Goal: Task Accomplishment & Management: Use online tool/utility

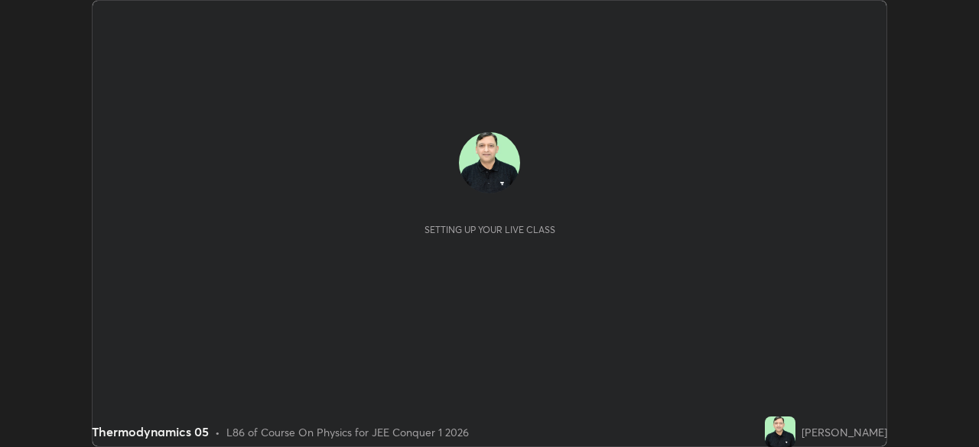
scroll to position [447, 978]
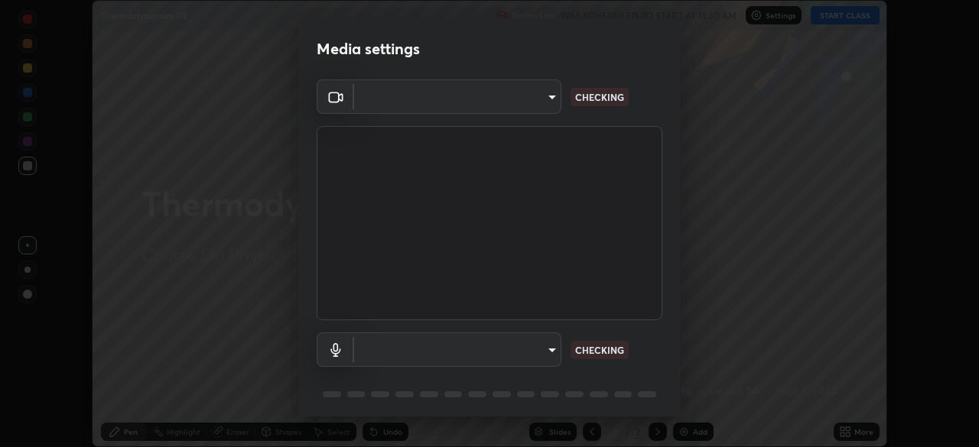
type input "913022e3bbb337ef4c56a3a1bc1945278763e83ed23a96943dce605de8dfc656"
click at [437, 353] on body "Erase all Thermodynamics 05 Recording WAS SCHEDULED TO START AT 11:30 AM Settin…" at bounding box center [489, 223] width 979 height 447
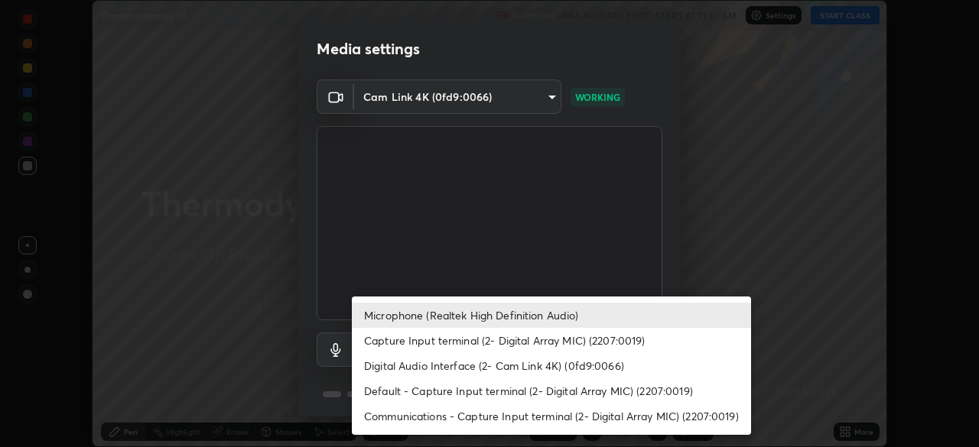
click at [390, 392] on li "Default - Capture Input terminal (2- Digital Array MIC) (2207:0019)" at bounding box center [551, 391] width 399 height 25
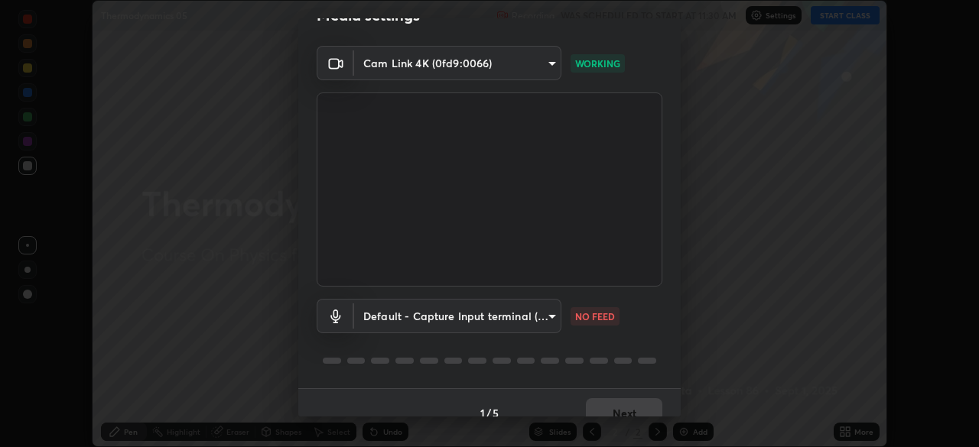
scroll to position [45, 0]
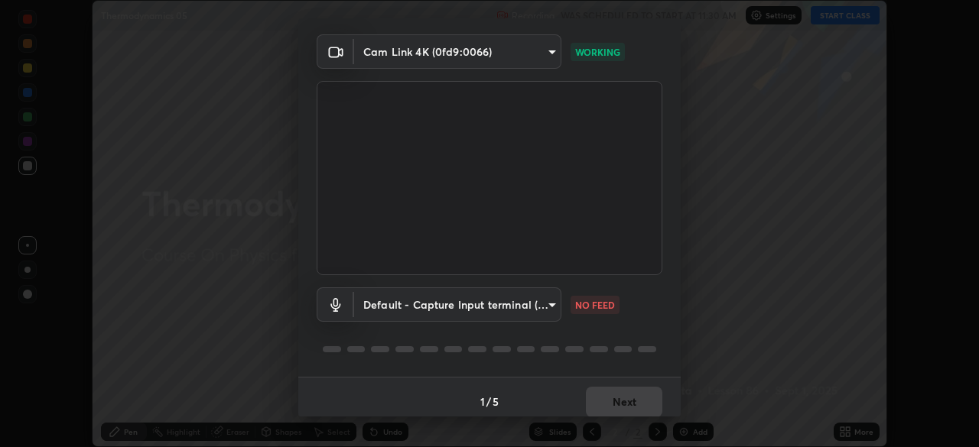
click at [486, 308] on body "Erase all Thermodynamics 05 Recording WAS SCHEDULED TO START AT 11:30 AM Settin…" at bounding box center [489, 223] width 979 height 447
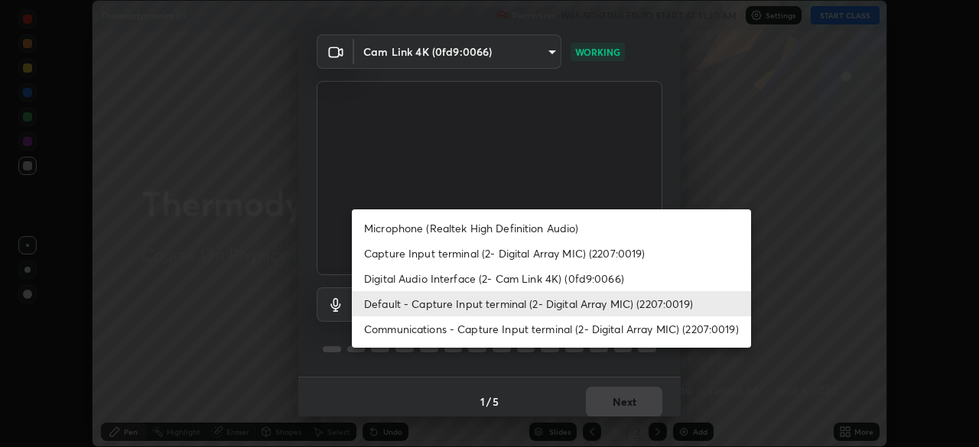
click at [437, 229] on li "Microphone (Realtek High Definition Audio)" at bounding box center [551, 228] width 399 height 25
type input "bef04e412724abd94ab17f51c46c94050894f67992973f842b18f11041e0dab1"
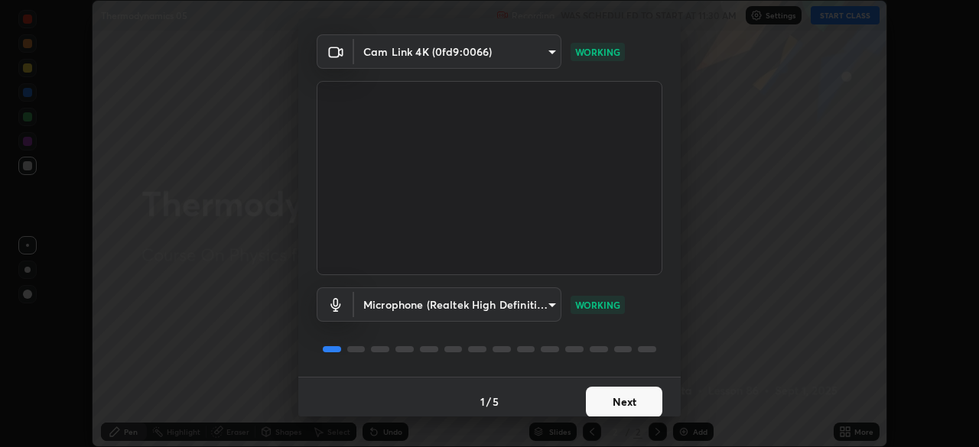
click at [609, 395] on button "Next" at bounding box center [624, 402] width 76 height 31
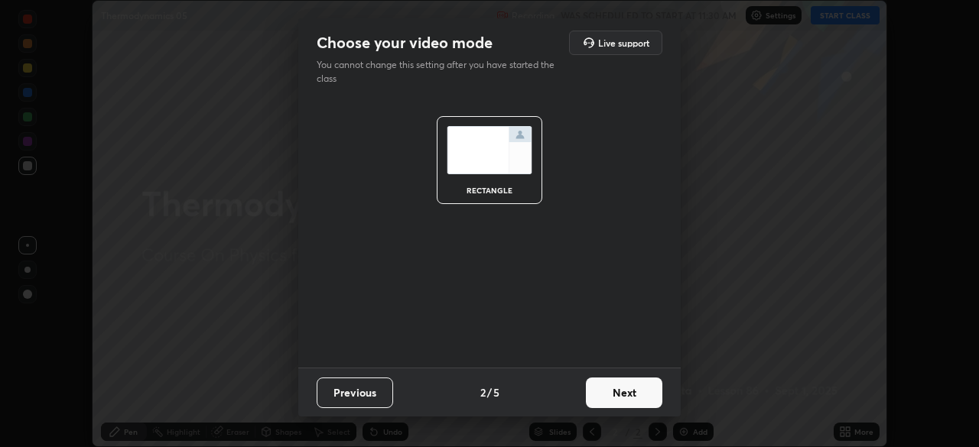
scroll to position [0, 0]
click at [617, 406] on button "Next" at bounding box center [624, 393] width 76 height 31
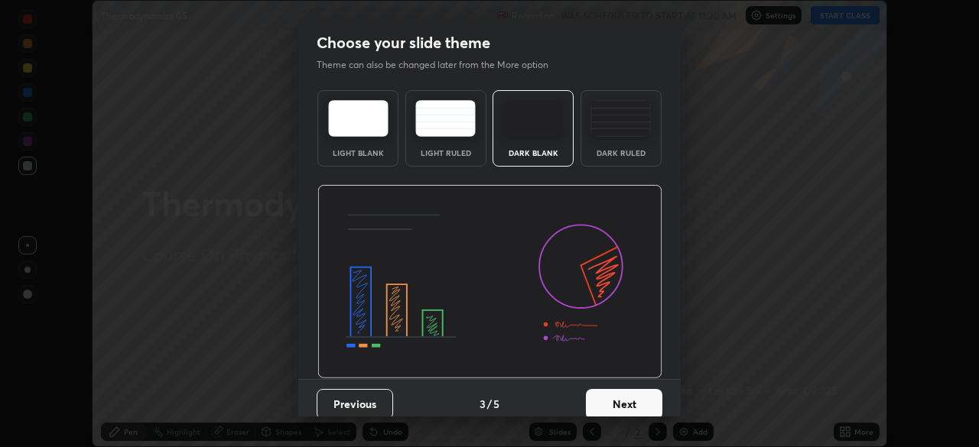
click at [635, 404] on button "Next" at bounding box center [624, 404] width 76 height 31
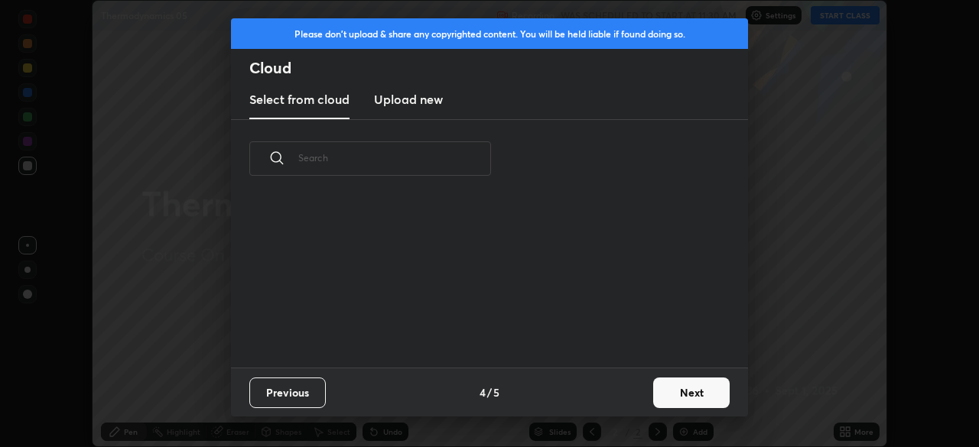
click at [677, 400] on button "Next" at bounding box center [691, 393] width 76 height 31
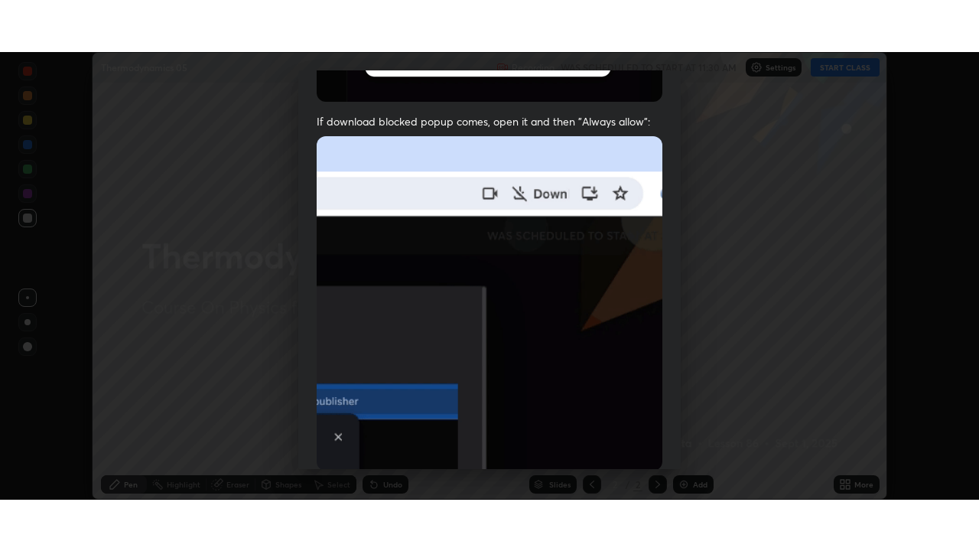
scroll to position [366, 0]
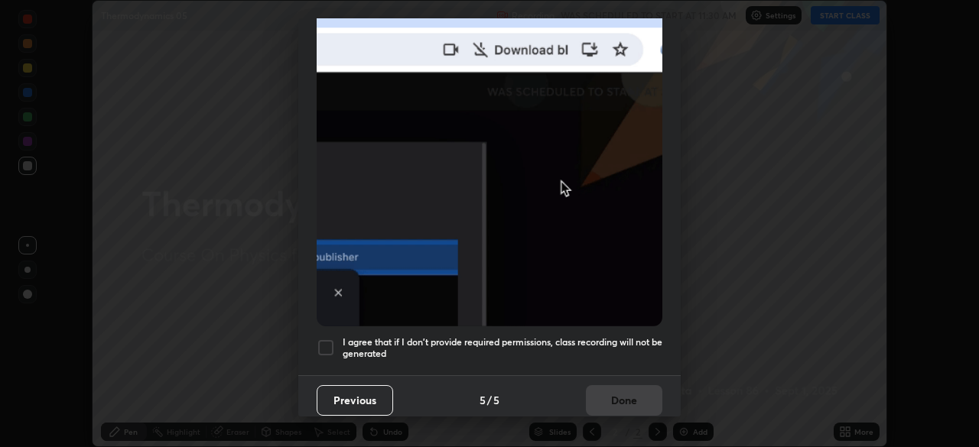
click at [322, 340] on div at bounding box center [326, 348] width 18 height 18
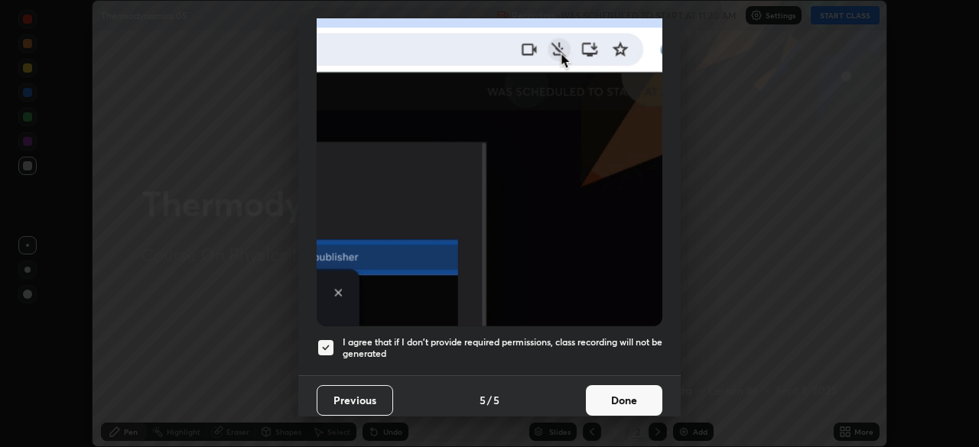
click at [624, 390] on button "Done" at bounding box center [624, 400] width 76 height 31
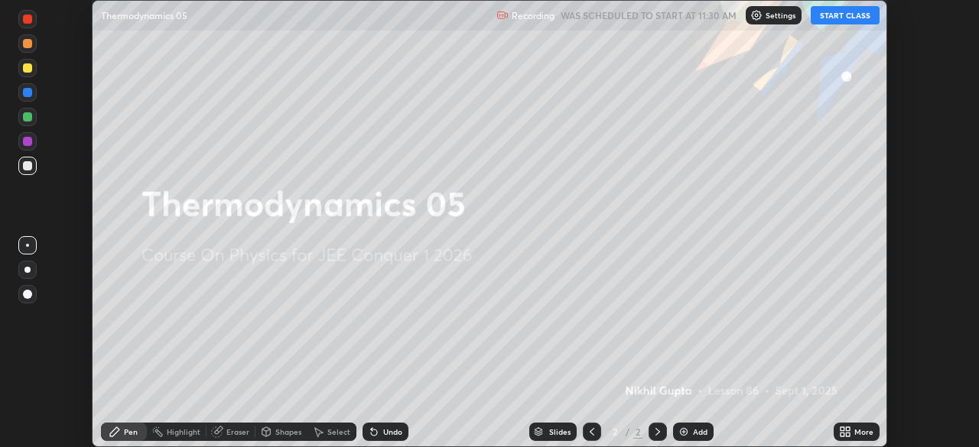
click at [847, 19] on button "START CLASS" at bounding box center [845, 15] width 69 height 18
click at [861, 432] on div "More" at bounding box center [863, 432] width 19 height 8
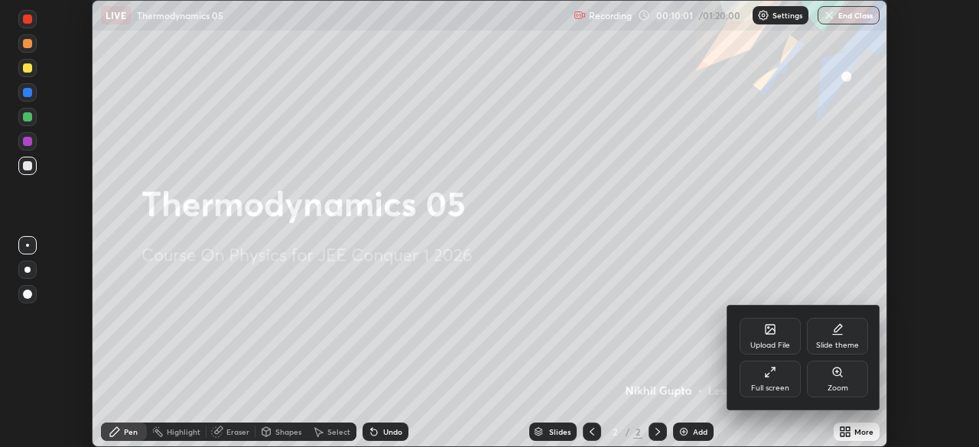
click at [768, 379] on div "Full screen" at bounding box center [769, 379] width 61 height 37
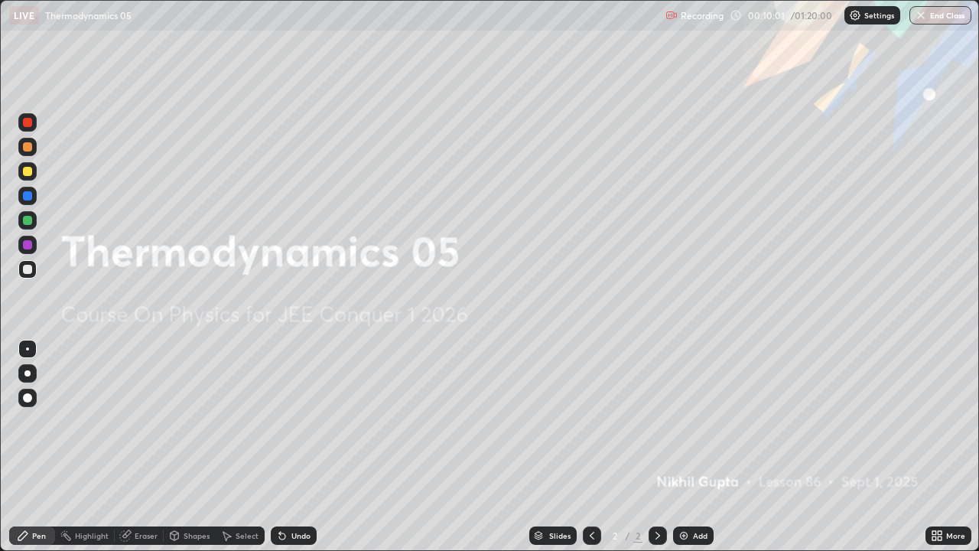
scroll to position [551, 979]
click at [694, 447] on div "Add" at bounding box center [700, 535] width 15 height 8
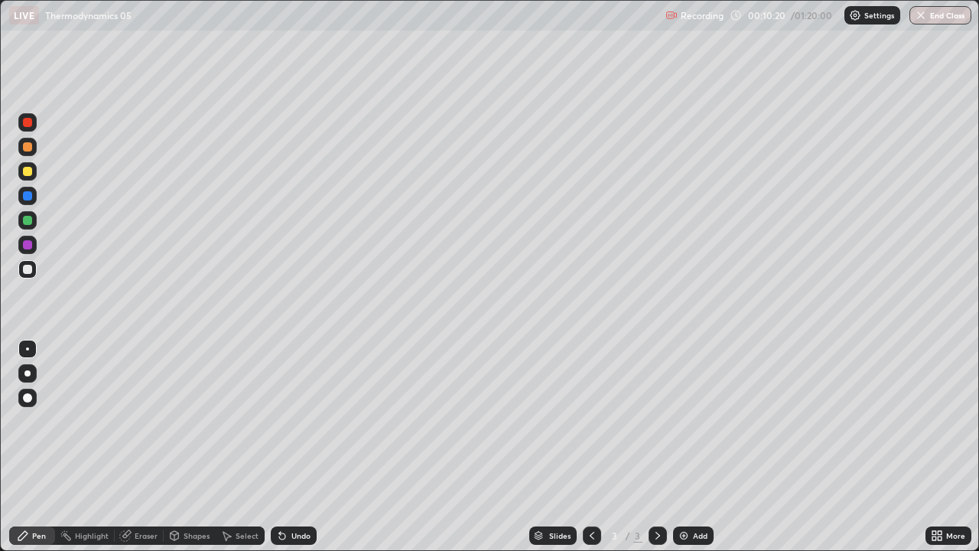
click at [298, 447] on div "Undo" at bounding box center [300, 535] width 19 height 8
click at [31, 174] on div at bounding box center [27, 171] width 9 height 9
click at [26, 268] on div at bounding box center [27, 269] width 9 height 9
click at [293, 447] on div "Undo" at bounding box center [300, 535] width 19 height 8
click at [301, 447] on div "Undo" at bounding box center [300, 535] width 19 height 8
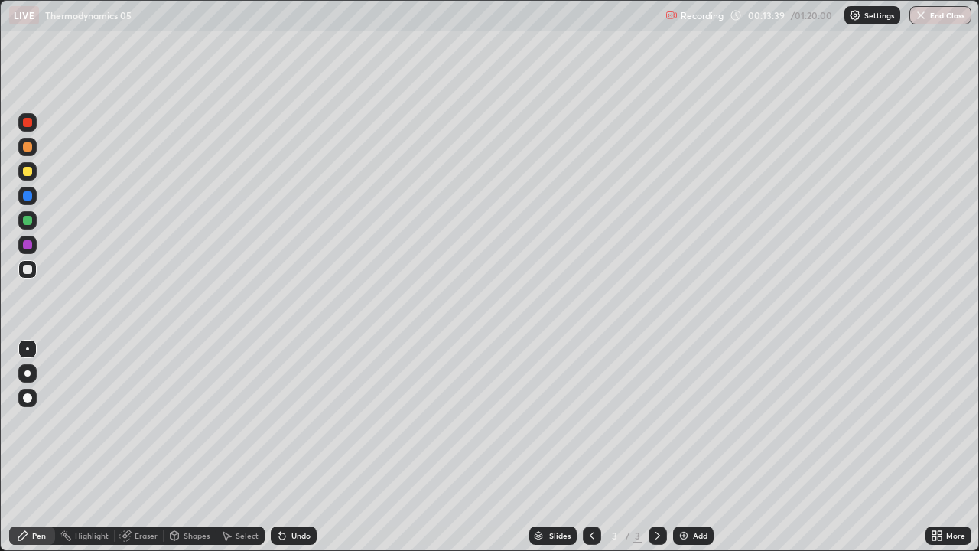
click at [301, 447] on div "Undo" at bounding box center [300, 535] width 19 height 8
click at [697, 447] on div "Add" at bounding box center [700, 535] width 15 height 8
click at [296, 447] on div "Undo" at bounding box center [300, 535] width 19 height 8
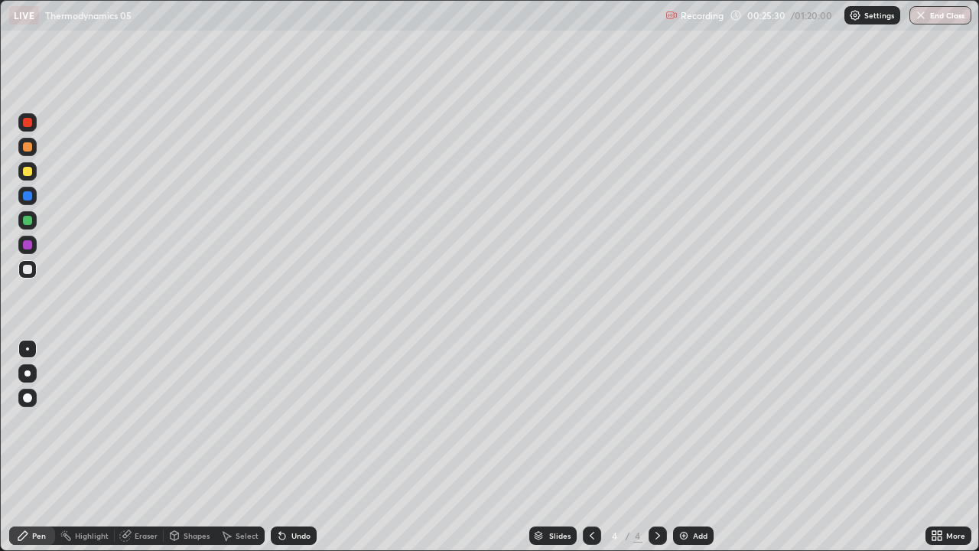
click at [296, 447] on div "Undo" at bounding box center [300, 535] width 19 height 8
click at [292, 447] on div "Undo" at bounding box center [300, 535] width 19 height 8
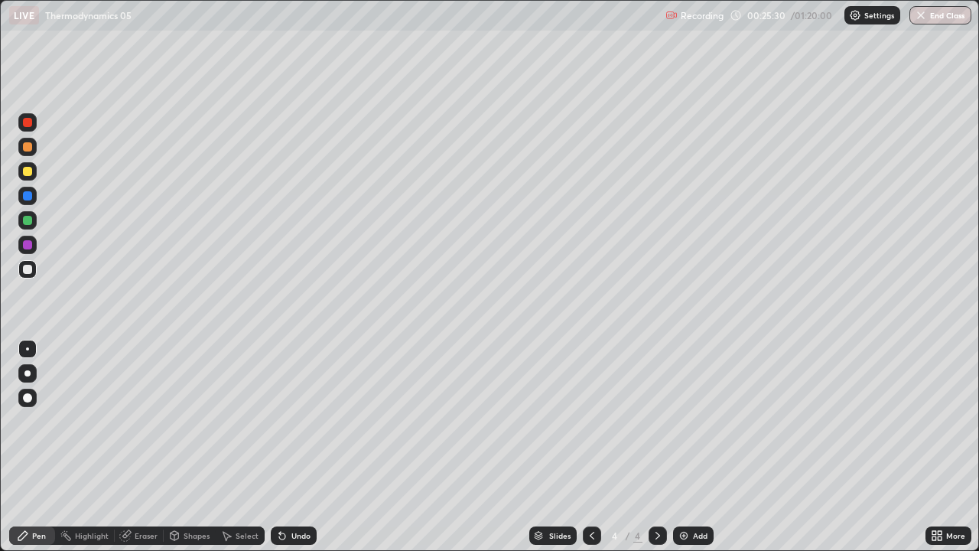
click at [294, 447] on div "Undo" at bounding box center [300, 535] width 19 height 8
click at [291, 447] on div "Undo" at bounding box center [300, 535] width 19 height 8
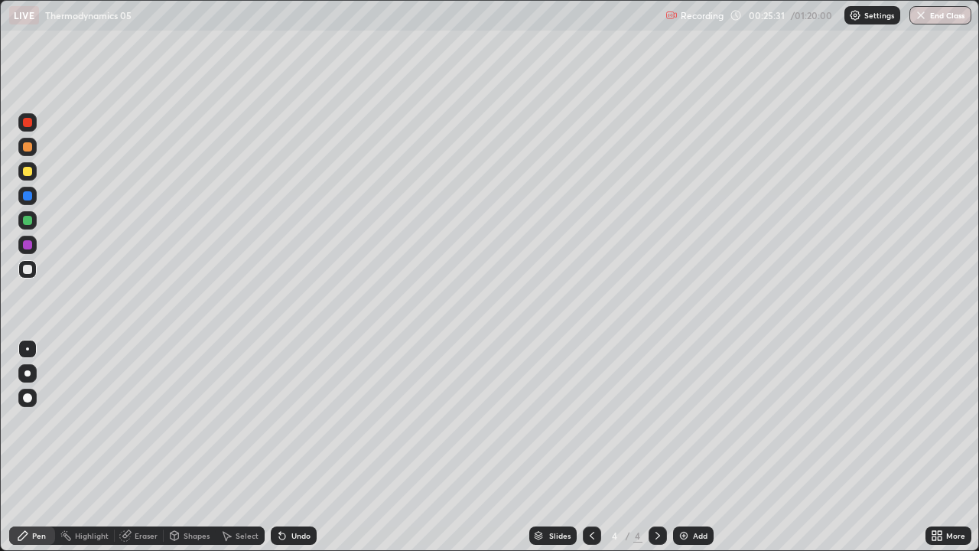
click at [291, 447] on div "Undo" at bounding box center [300, 535] width 19 height 8
click at [294, 447] on div "Undo" at bounding box center [300, 535] width 19 height 8
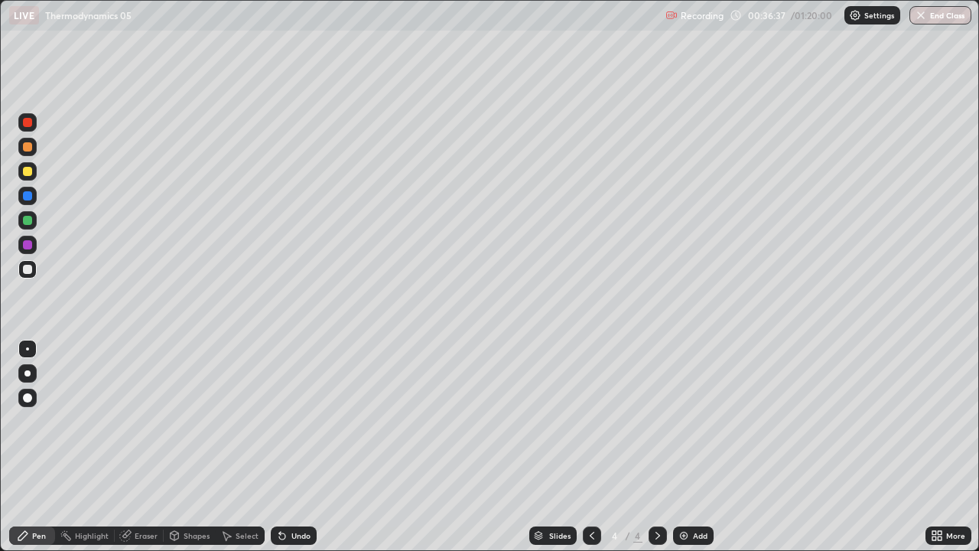
click at [697, 447] on div "Add" at bounding box center [700, 535] width 15 height 8
click at [28, 170] on div at bounding box center [27, 171] width 9 height 9
click at [28, 147] on div at bounding box center [27, 146] width 9 height 9
click at [35, 405] on div at bounding box center [27, 397] width 18 height 24
click at [28, 271] on div at bounding box center [27, 269] width 9 height 9
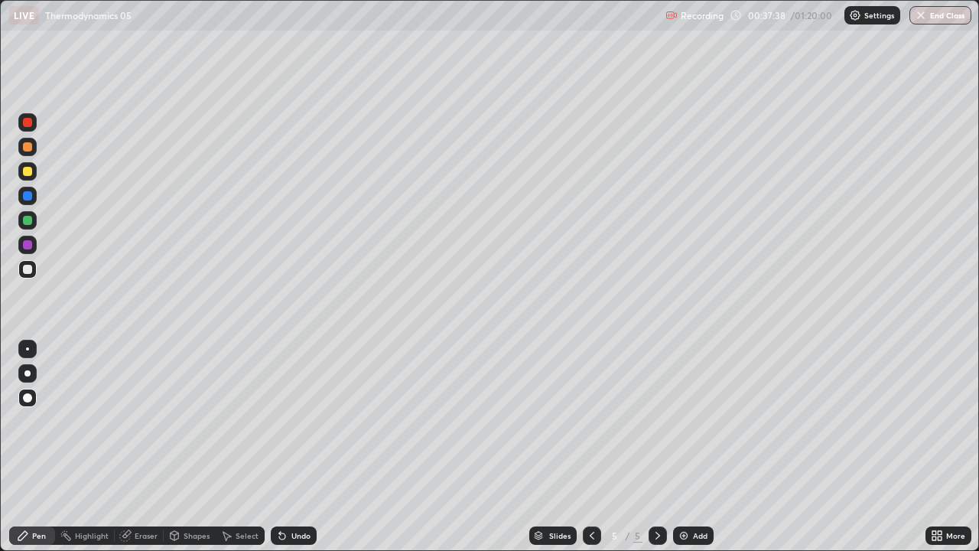
click at [291, 447] on div "Undo" at bounding box center [300, 535] width 19 height 8
click at [28, 349] on div at bounding box center [27, 348] width 3 height 3
click at [288, 447] on div "Undo" at bounding box center [294, 535] width 46 height 18
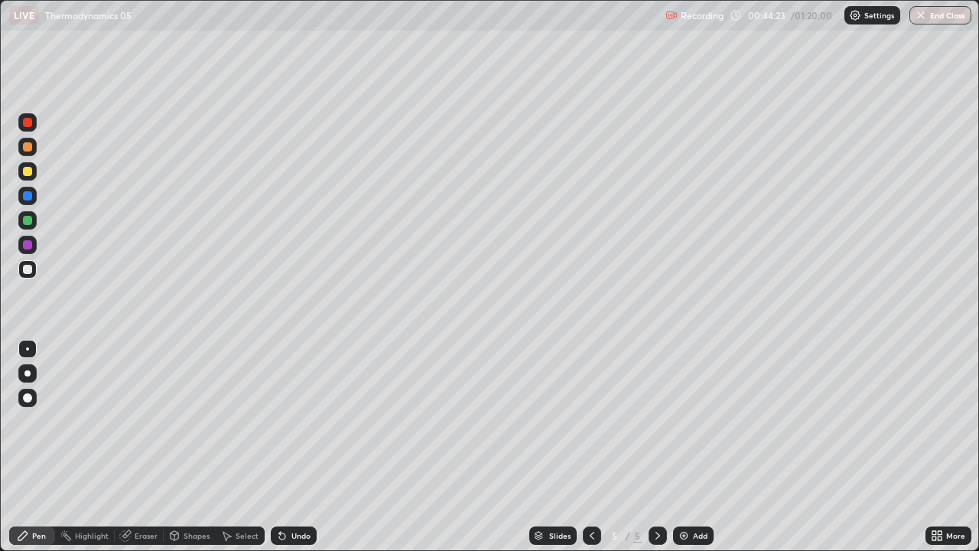
click at [287, 447] on div "Undo" at bounding box center [294, 535] width 46 height 18
click at [286, 447] on icon at bounding box center [282, 535] width 12 height 12
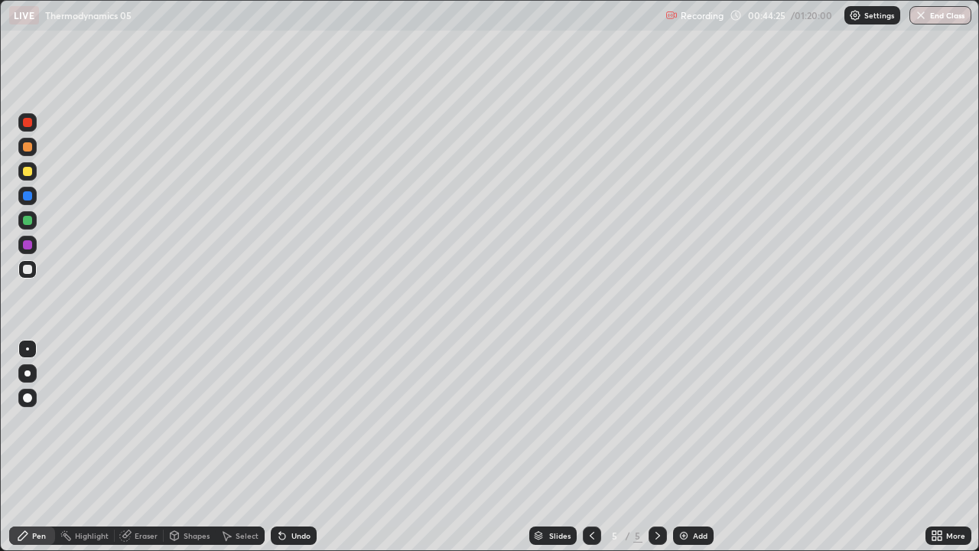
click at [286, 447] on icon at bounding box center [282, 535] width 12 height 12
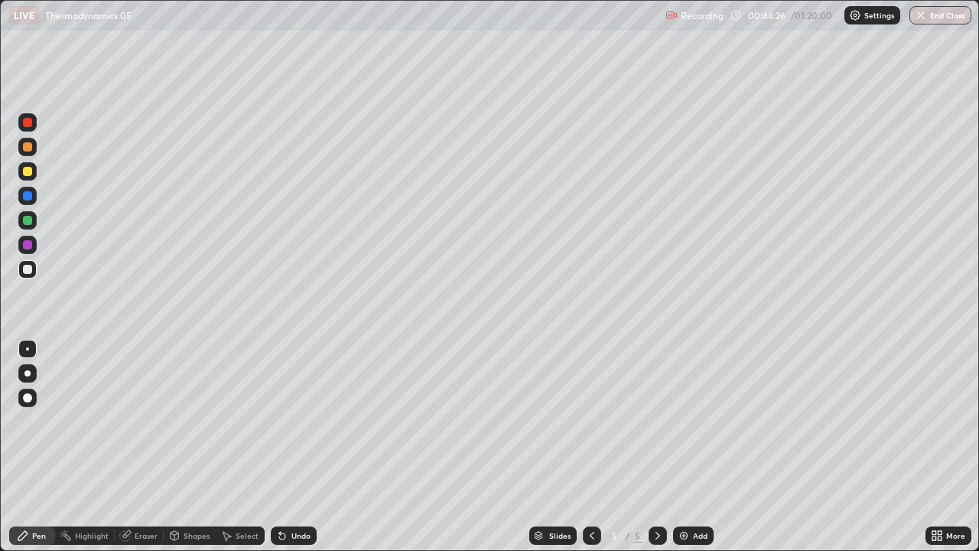
click at [286, 447] on icon at bounding box center [282, 535] width 12 height 12
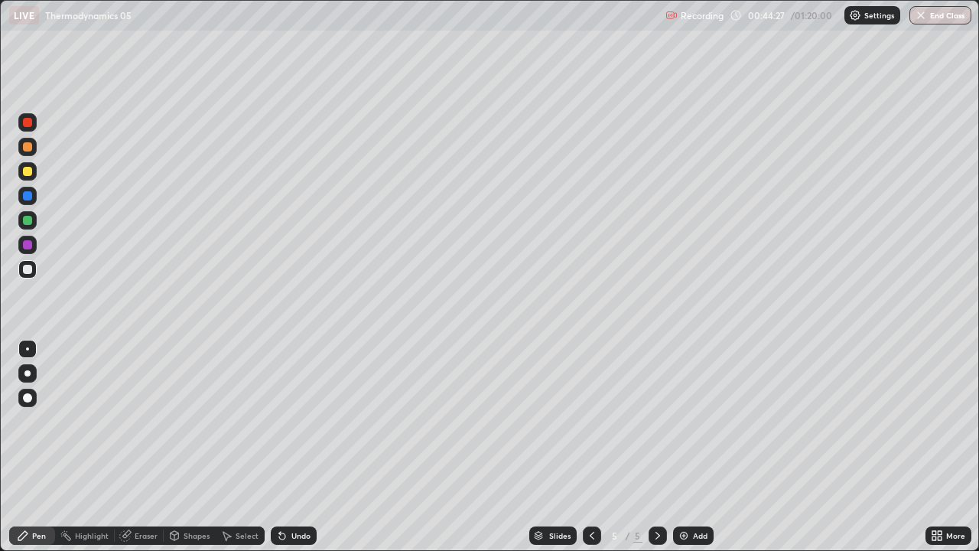
click at [286, 447] on icon at bounding box center [282, 535] width 12 height 12
click at [285, 447] on icon at bounding box center [282, 535] width 12 height 12
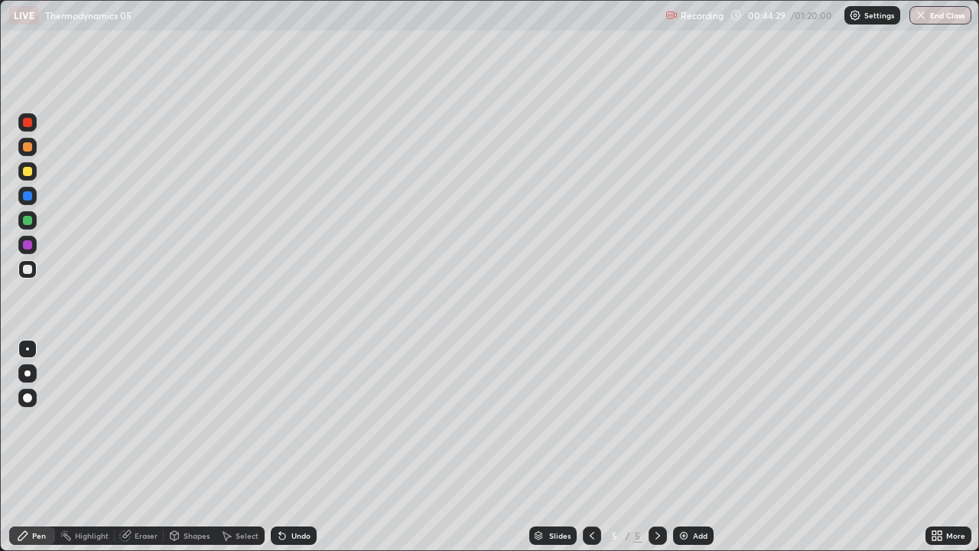
click at [285, 447] on icon at bounding box center [282, 535] width 12 height 12
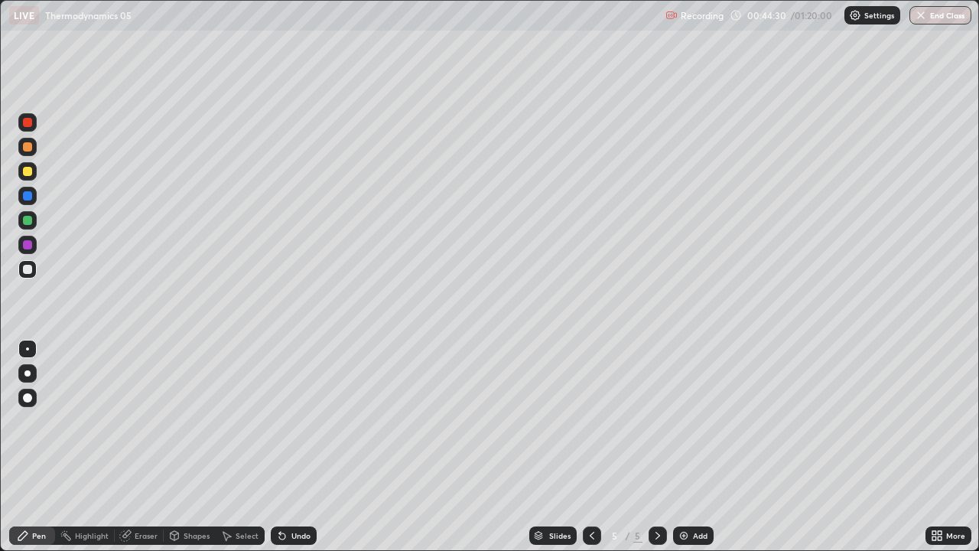
click at [285, 447] on icon at bounding box center [282, 535] width 12 height 12
click at [284, 447] on div "Undo" at bounding box center [294, 535] width 46 height 18
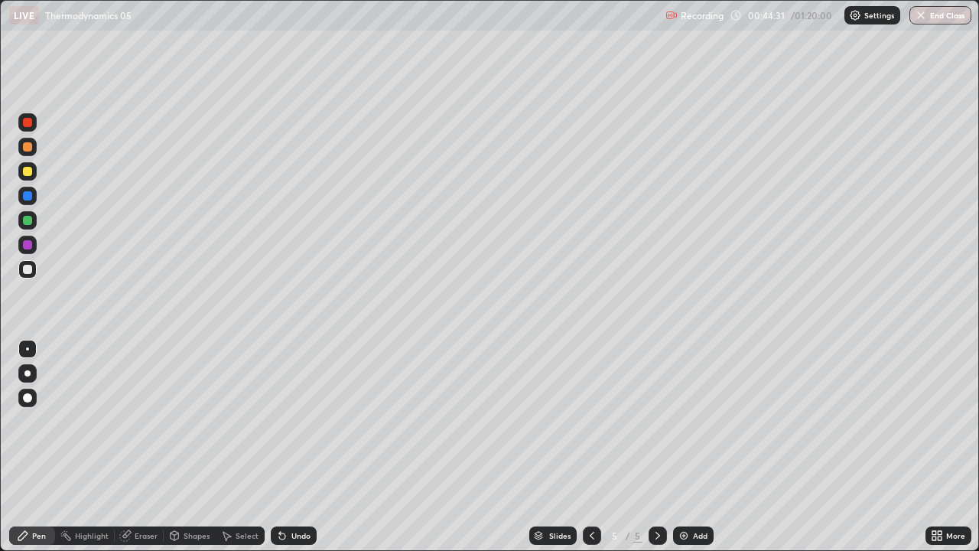
click at [284, 447] on div "Undo" at bounding box center [294, 535] width 46 height 18
click at [284, 447] on icon at bounding box center [282, 535] width 12 height 12
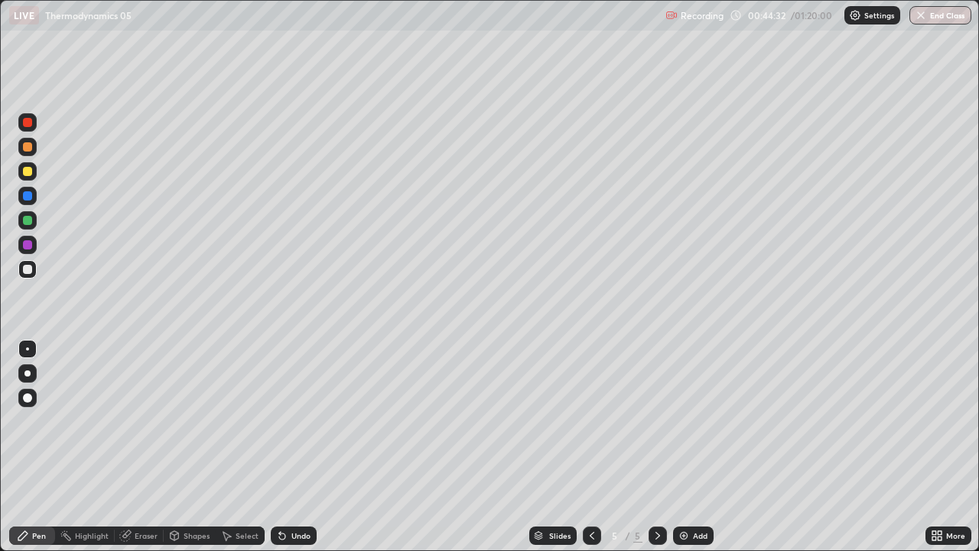
click at [284, 447] on icon at bounding box center [282, 535] width 12 height 12
click at [281, 447] on div "Undo" at bounding box center [294, 535] width 46 height 18
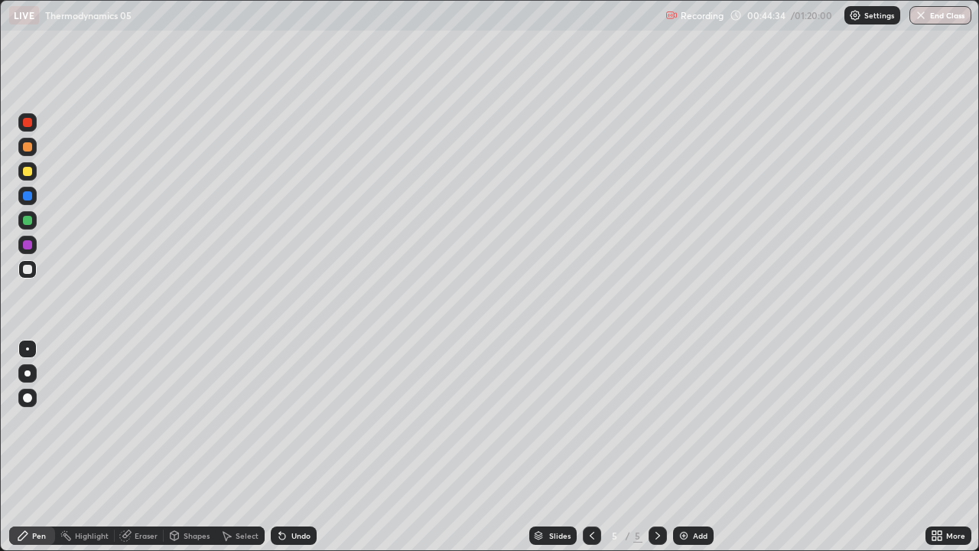
click at [281, 447] on div "Undo" at bounding box center [294, 535] width 46 height 18
click at [282, 447] on div "Undo" at bounding box center [294, 535] width 46 height 18
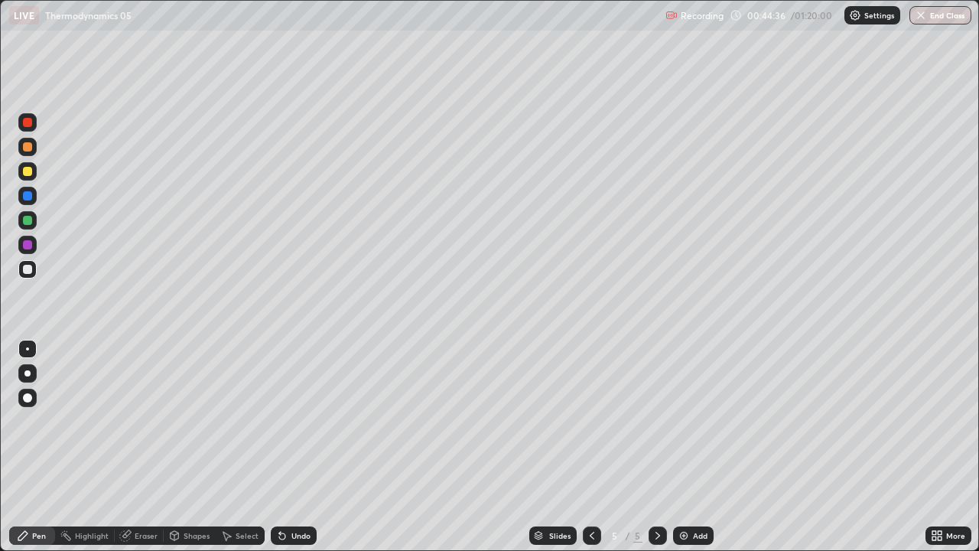
click at [282, 447] on div "Undo" at bounding box center [294, 535] width 46 height 18
click at [281, 447] on div "Undo" at bounding box center [294, 535] width 46 height 18
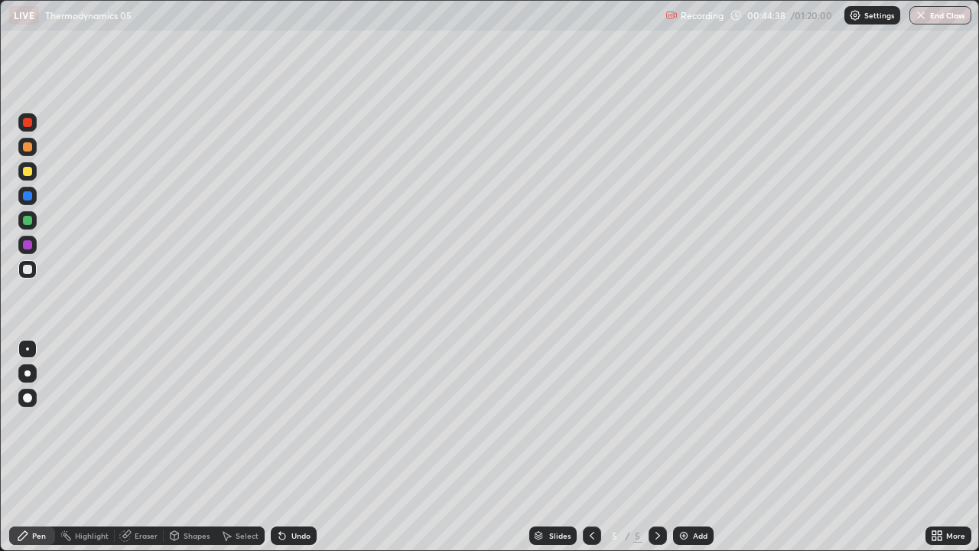
click at [281, 447] on div "Undo" at bounding box center [294, 535] width 46 height 18
click at [280, 447] on div "Undo" at bounding box center [291, 535] width 52 height 31
click at [281, 447] on div "Undo" at bounding box center [291, 535] width 52 height 31
click at [701, 447] on div "Add" at bounding box center [700, 535] width 15 height 8
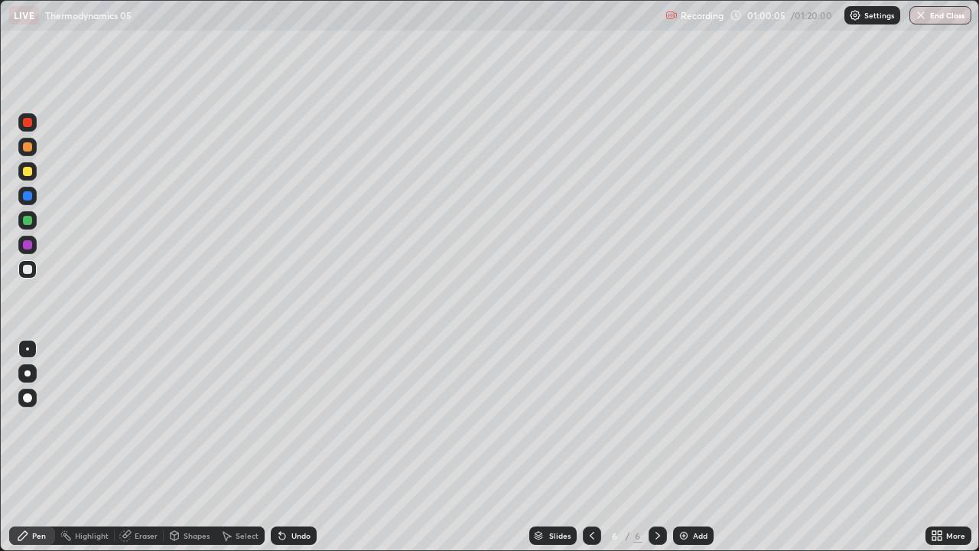
click at [695, 447] on div "Add" at bounding box center [700, 535] width 15 height 8
click at [296, 447] on div "Undo" at bounding box center [300, 535] width 19 height 8
click at [591, 447] on icon at bounding box center [592, 535] width 12 height 12
click at [590, 447] on icon at bounding box center [592, 535] width 12 height 12
click at [190, 447] on div "Shapes" at bounding box center [197, 535] width 26 height 8
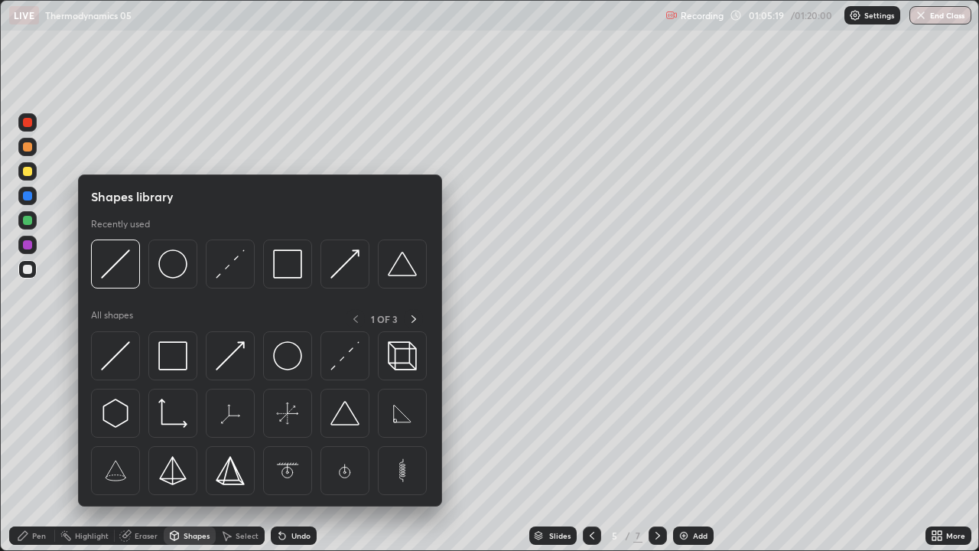
click at [239, 447] on div "Select" at bounding box center [247, 535] width 23 height 8
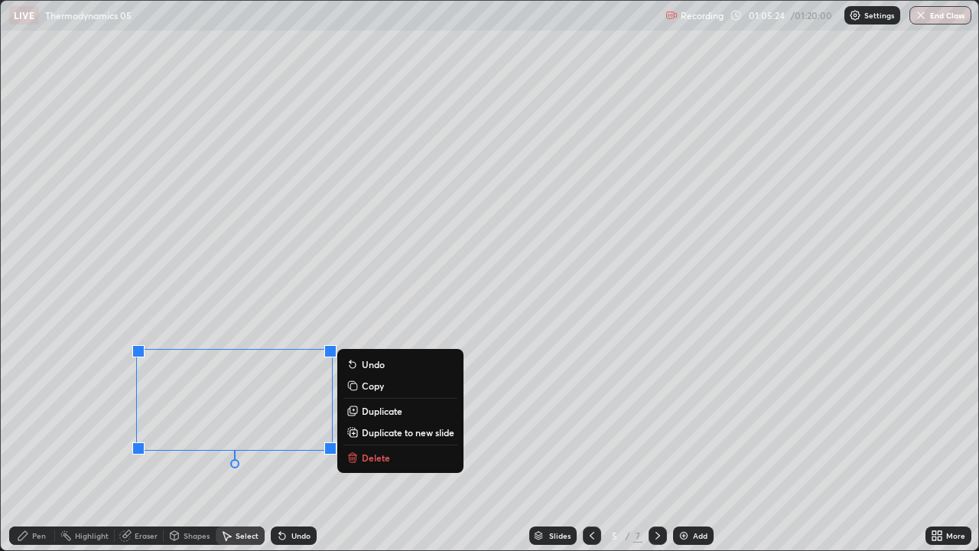
click at [42, 447] on div "Pen" at bounding box center [39, 535] width 14 height 8
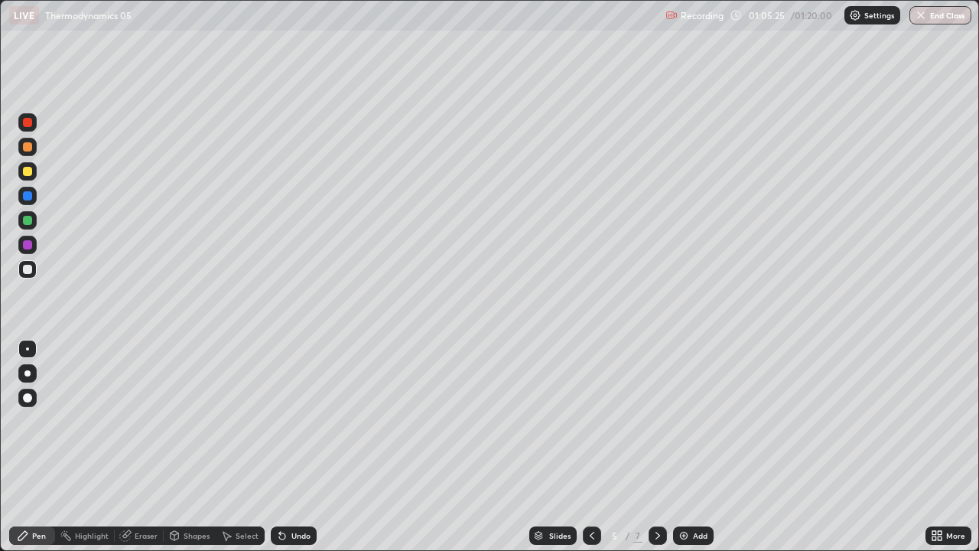
click at [28, 171] on div at bounding box center [27, 171] width 9 height 9
click at [30, 151] on div at bounding box center [27, 147] width 18 height 18
click at [28, 398] on div at bounding box center [27, 397] width 9 height 9
click at [27, 356] on div at bounding box center [27, 349] width 18 height 18
click at [29, 272] on div at bounding box center [27, 269] width 9 height 9
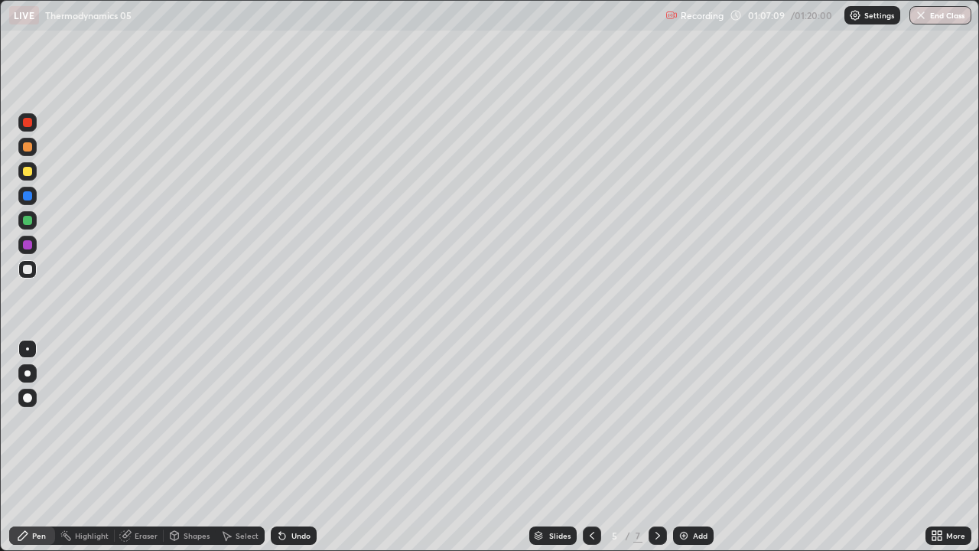
click at [304, 447] on div "Undo" at bounding box center [300, 535] width 19 height 8
click at [143, 447] on div "Eraser" at bounding box center [146, 535] width 23 height 8
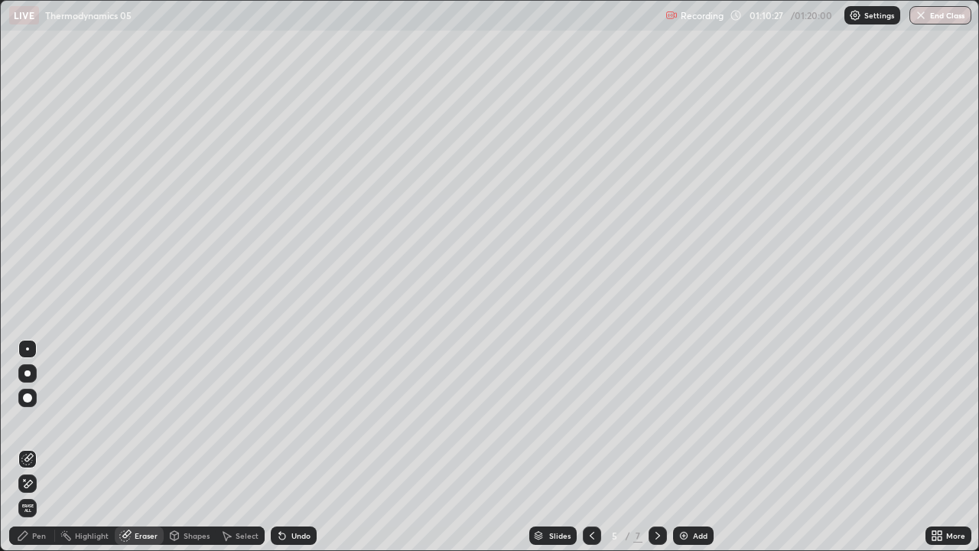
click at [40, 447] on div "Pen" at bounding box center [39, 535] width 14 height 8
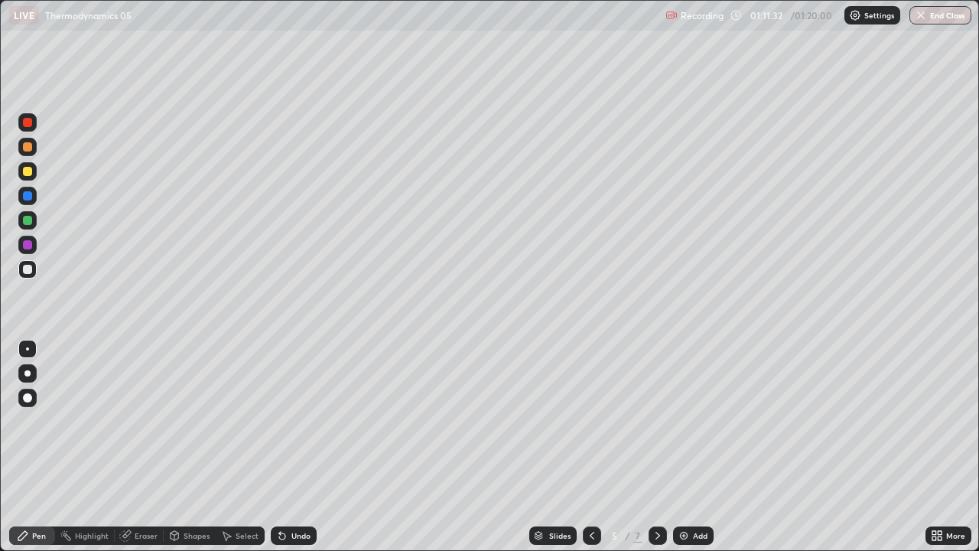
click at [303, 447] on div "Undo" at bounding box center [300, 535] width 19 height 8
click at [301, 447] on div "Undo" at bounding box center [294, 535] width 46 height 18
click at [302, 447] on div "Undo" at bounding box center [300, 535] width 19 height 8
click at [292, 447] on div "Undo" at bounding box center [300, 535] width 19 height 8
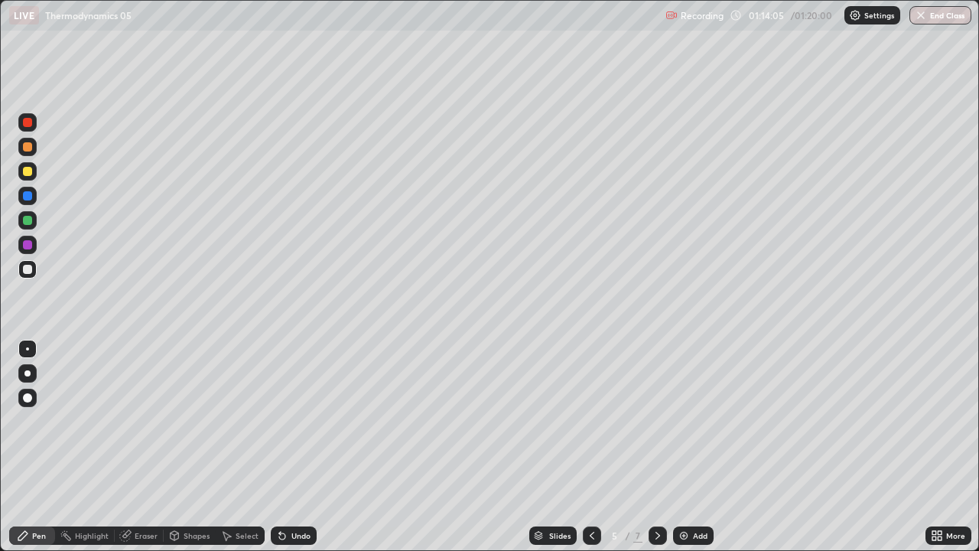
click at [656, 447] on icon at bounding box center [657, 535] width 12 height 12
click at [588, 447] on div at bounding box center [592, 535] width 18 height 18
click at [656, 447] on icon at bounding box center [657, 535] width 5 height 8
click at [28, 178] on div at bounding box center [27, 171] width 18 height 18
click at [28, 270] on div at bounding box center [27, 269] width 9 height 9
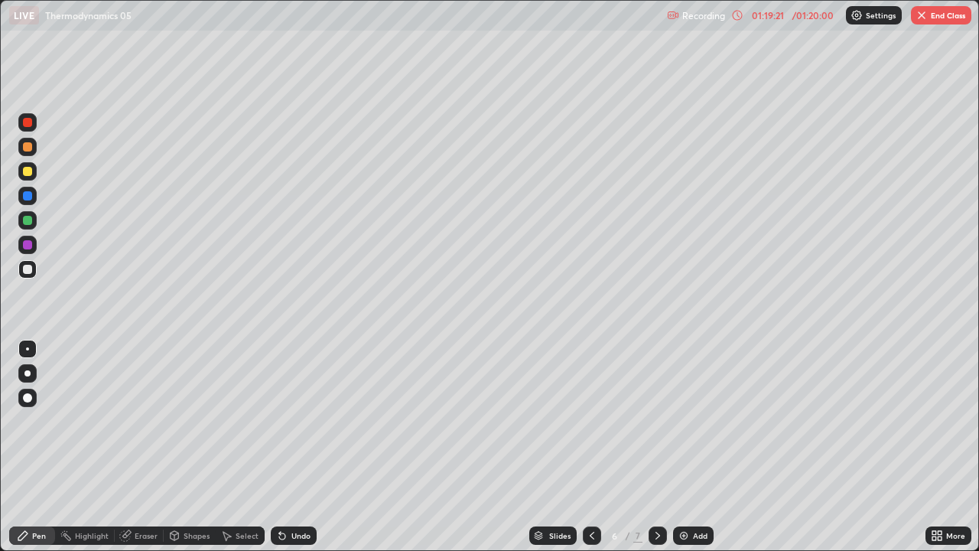
click at [954, 15] on button "End Class" at bounding box center [941, 15] width 60 height 18
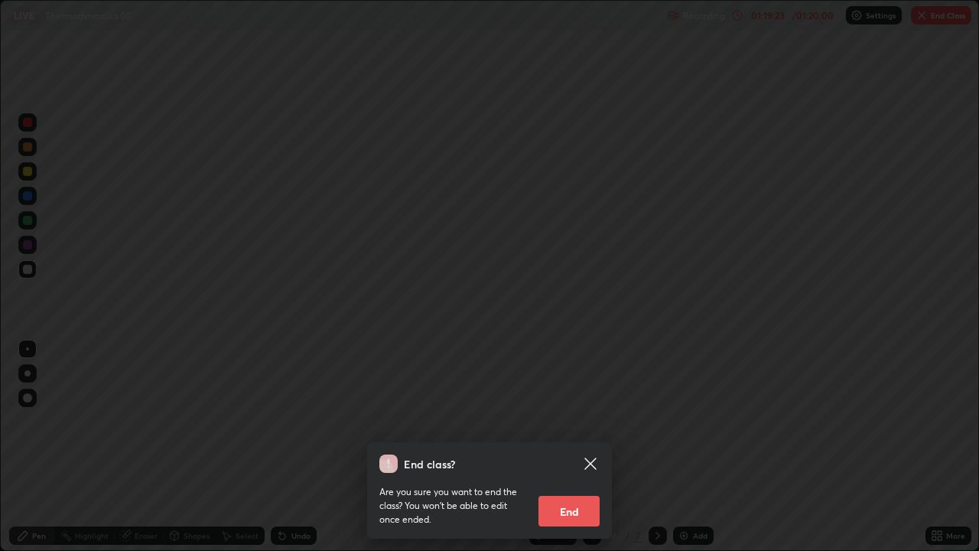
click at [593, 447] on button "End" at bounding box center [568, 510] width 61 height 31
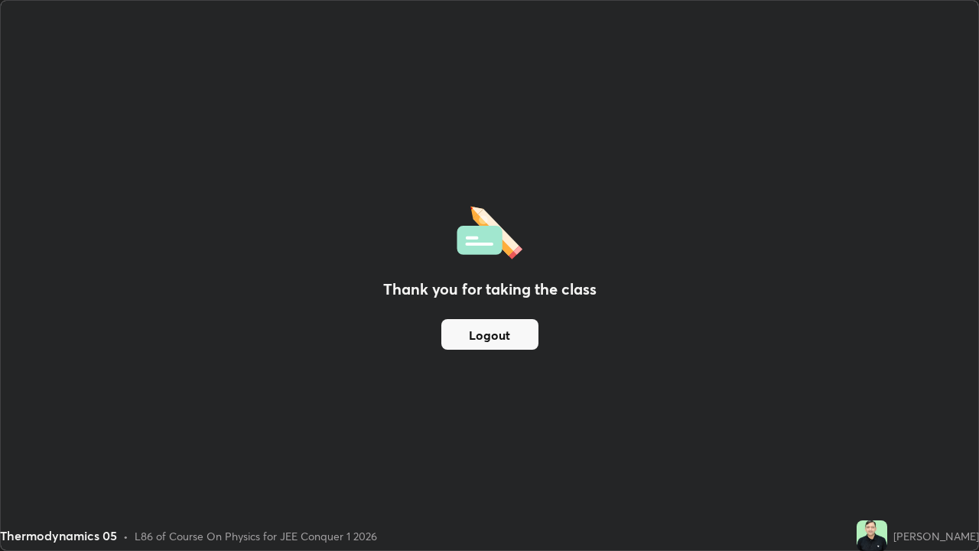
click at [521, 334] on button "Logout" at bounding box center [489, 334] width 97 height 31
